Goal: Transaction & Acquisition: Purchase product/service

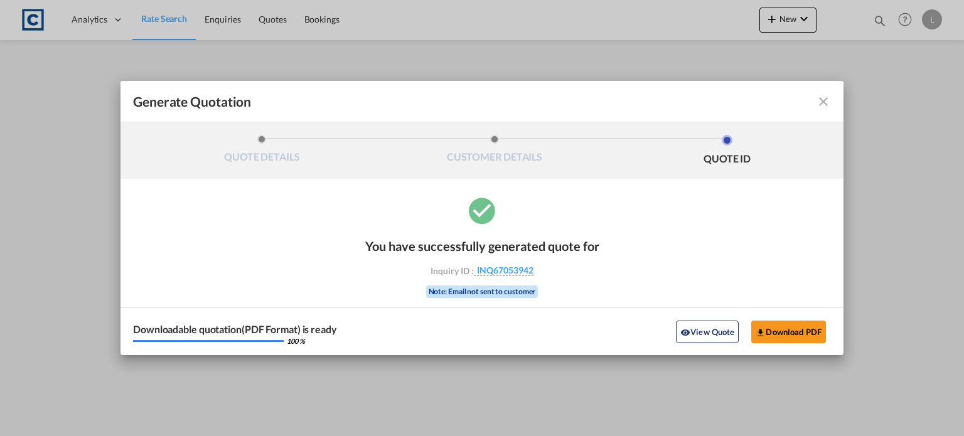
click at [823, 102] on md-icon "icon-close fg-AAA8AD cursor m-0" at bounding box center [823, 101] width 15 height 15
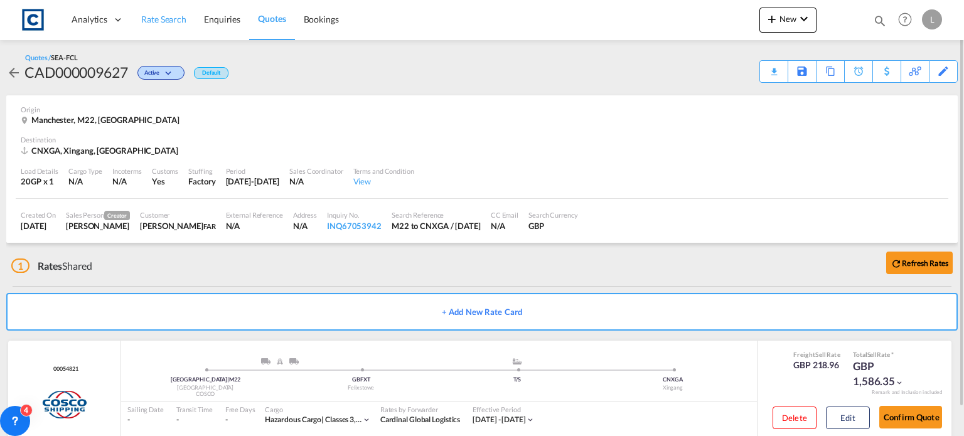
click at [164, 18] on span "Rate Search" at bounding box center [163, 19] width 45 height 11
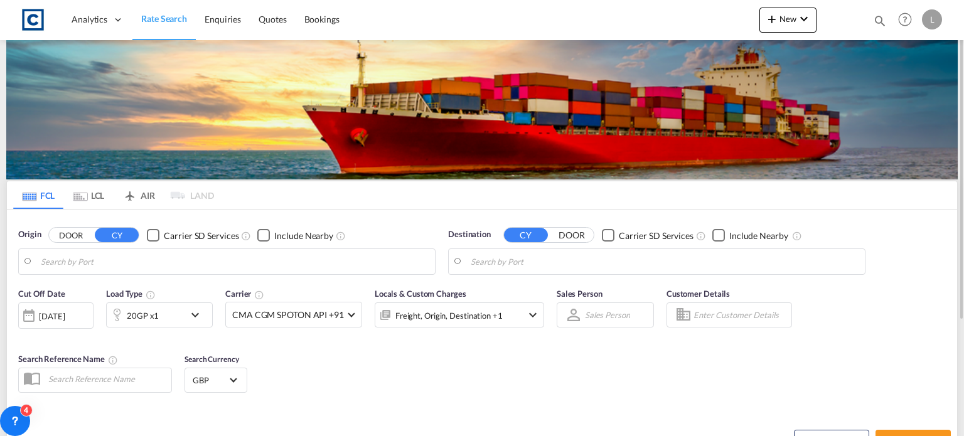
type input "GB-M22, [GEOGRAPHIC_DATA]"
type input "Xingang, CNXGA"
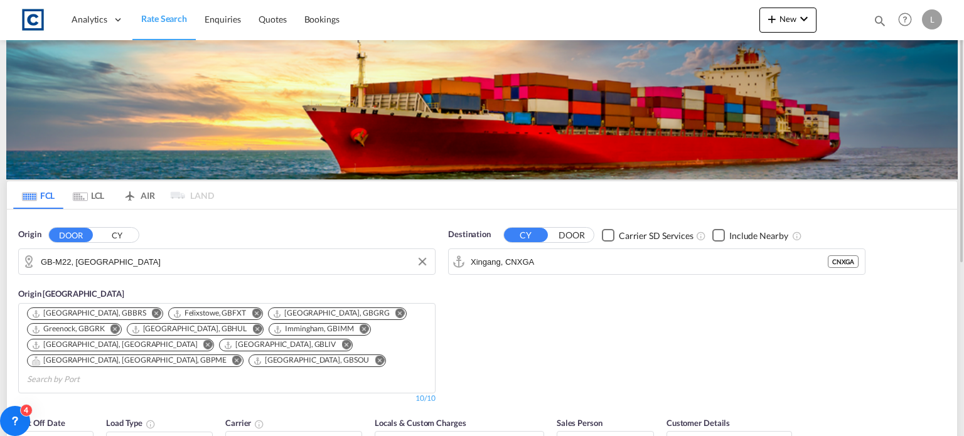
click at [149, 260] on input "GB-M22, [GEOGRAPHIC_DATA]" at bounding box center [235, 261] width 388 height 19
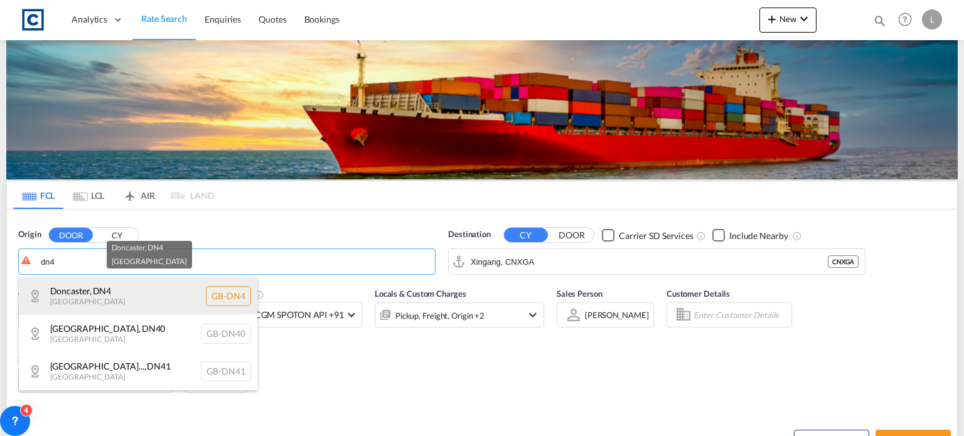
click at [90, 292] on div "[GEOGRAPHIC_DATA] , DN4 [GEOGRAPHIC_DATA] [GEOGRAPHIC_DATA]-DN4" at bounding box center [138, 296] width 238 height 38
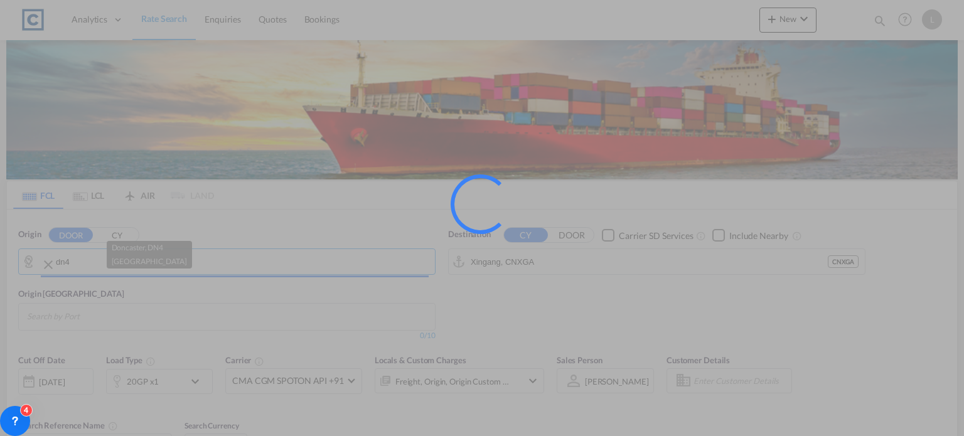
type input "GB-DN4, [GEOGRAPHIC_DATA]"
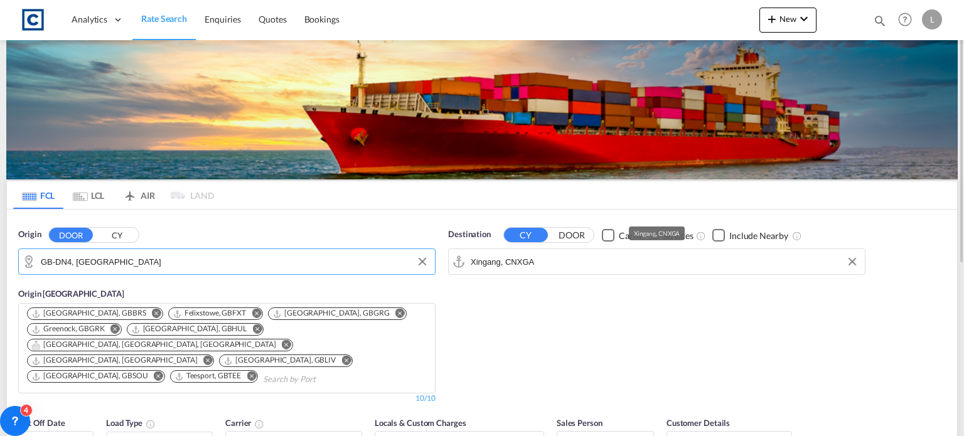
click at [564, 263] on input "Xingang, CNXGA" at bounding box center [665, 261] width 388 height 19
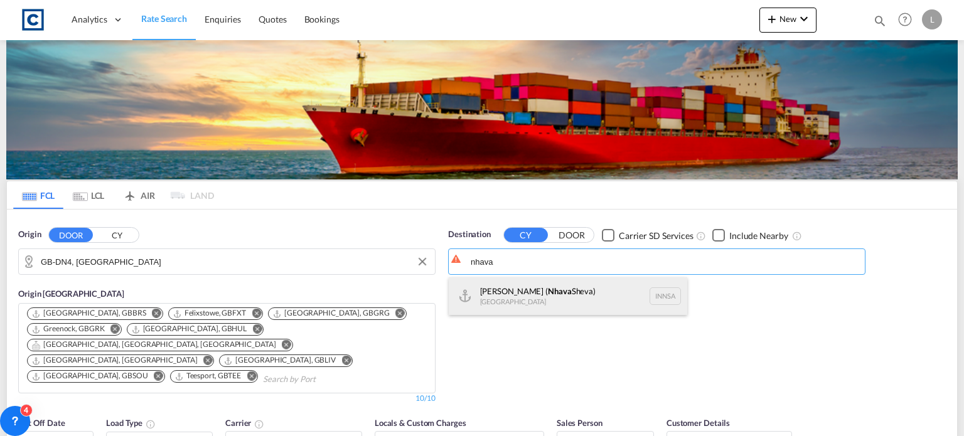
click at [523, 294] on div "[PERSON_NAME] ( [GEOGRAPHIC_DATA]) [GEOGRAPHIC_DATA] [GEOGRAPHIC_DATA]" at bounding box center [568, 296] width 238 height 38
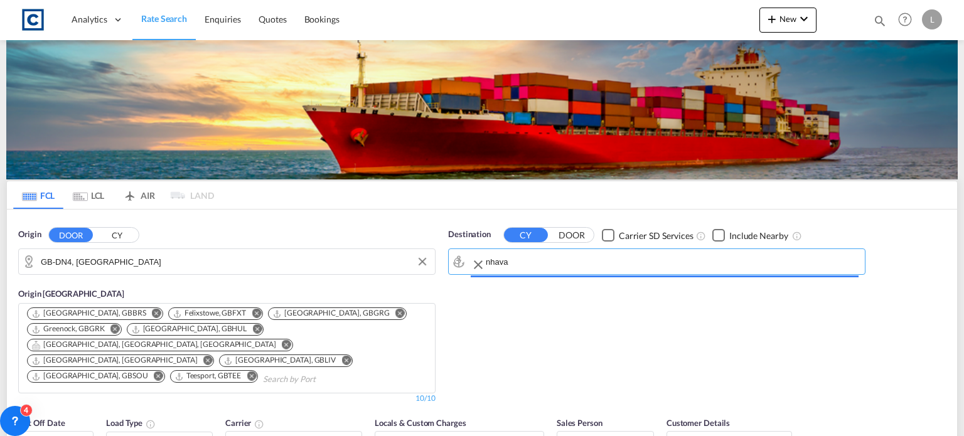
type input "[PERSON_NAME] ([PERSON_NAME]), [GEOGRAPHIC_DATA]"
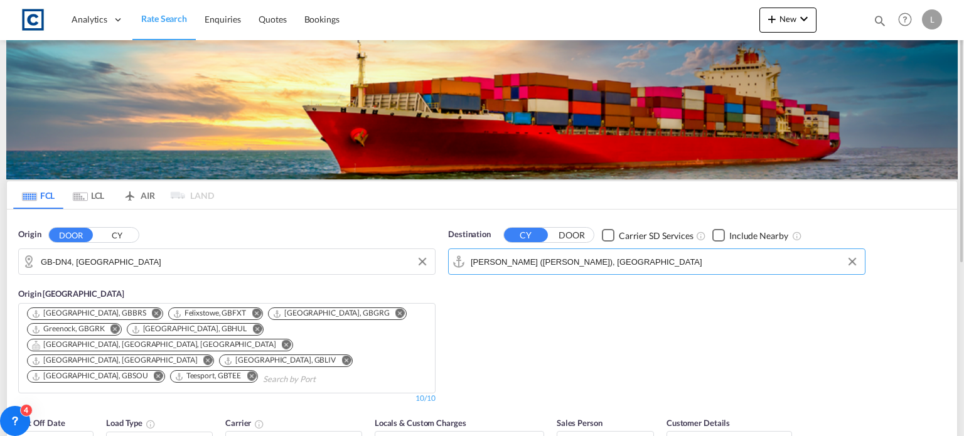
scroll to position [126, 0]
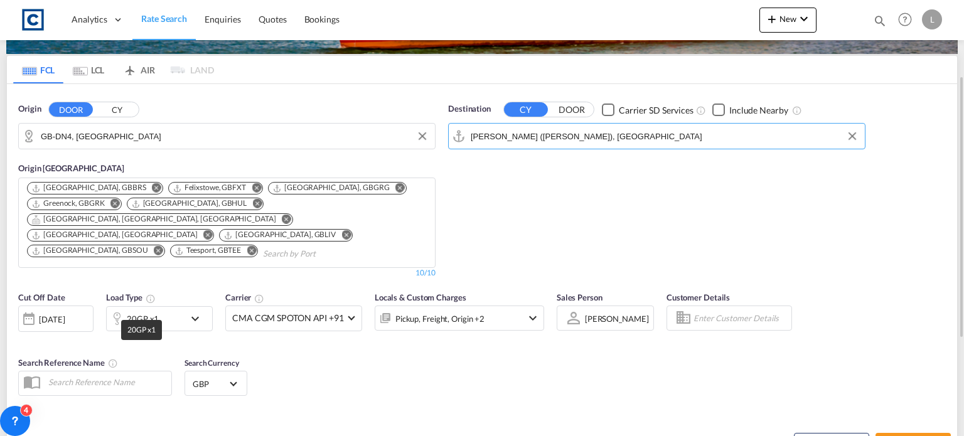
click at [131, 310] on div "20GP x1" at bounding box center [143, 319] width 32 height 18
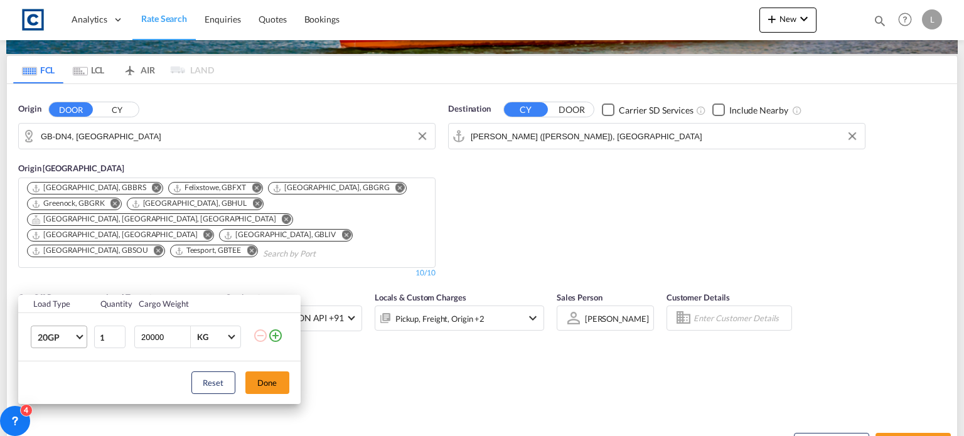
click at [60, 333] on span "20GP" at bounding box center [56, 337] width 36 height 13
click at [45, 376] on div "45HC" at bounding box center [48, 375] width 23 height 13
click at [47, 335] on span "45HC" at bounding box center [56, 337] width 36 height 13
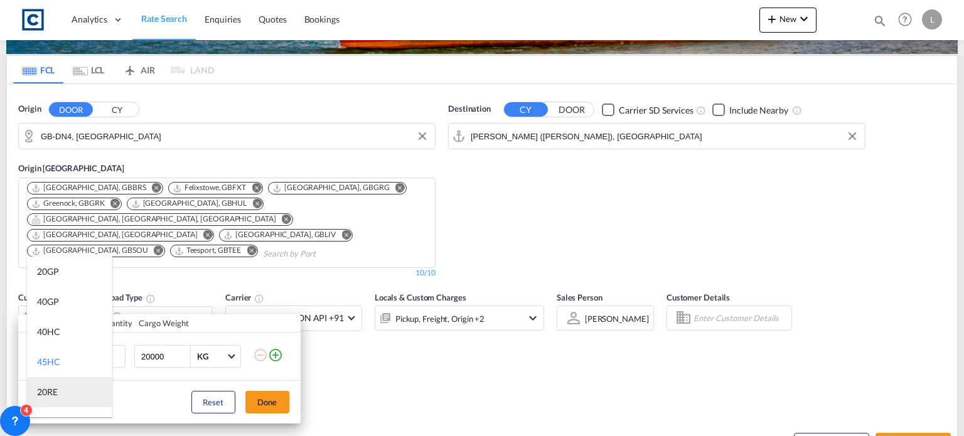
scroll to position [25, 0]
click at [54, 332] on div "45HC" at bounding box center [48, 337] width 23 height 13
click at [290, 399] on div "Reset Done" at bounding box center [159, 402] width 282 height 43
click at [43, 353] on span "45HC" at bounding box center [56, 357] width 36 height 13
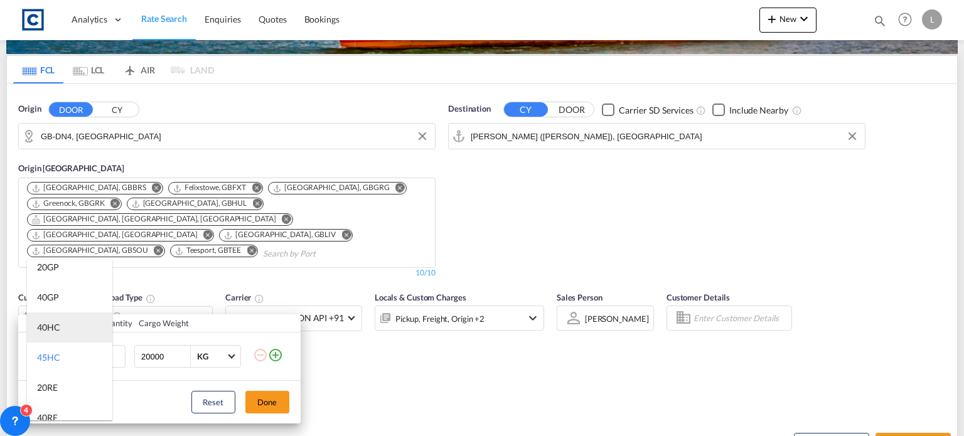
click at [40, 321] on div "40HC" at bounding box center [48, 327] width 23 height 13
click at [265, 398] on button "Done" at bounding box center [267, 402] width 44 height 23
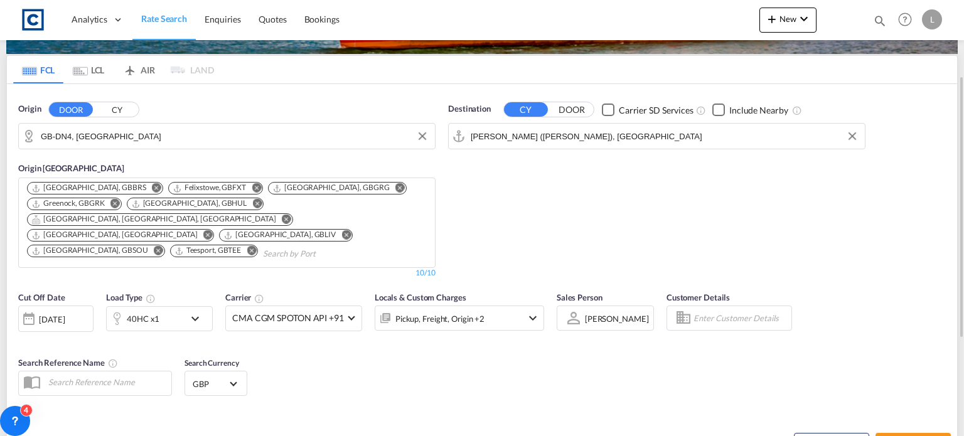
click at [585, 372] on div "Cut Off Date [DATE] [DATE] Load Type 40HC x1 Carrier CMA CGM SPOTON API +91 Onl…" at bounding box center [482, 346] width 950 height 122
click at [892, 436] on span "Search Rates" at bounding box center [913, 444] width 60 height 10
type input "DN4 to INNSA / [DATE]"
